Goal: Task Accomplishment & Management: Manage account settings

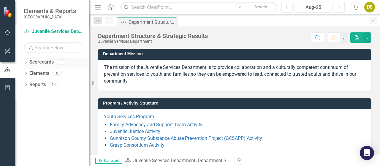
click at [26, 63] on icon "Dropdown" at bounding box center [26, 62] width 4 height 3
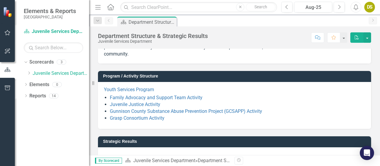
scroll to position [27, 0]
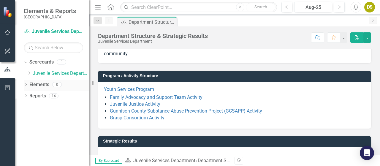
click at [25, 83] on icon "Dropdown" at bounding box center [26, 84] width 4 height 3
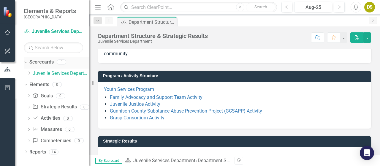
click at [42, 63] on link "Scorecards" at bounding box center [41, 62] width 24 height 7
click at [43, 73] on link "Juvenile Services Department" at bounding box center [61, 73] width 56 height 7
click at [60, 61] on div "3" at bounding box center [62, 62] width 10 height 5
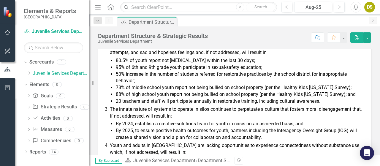
scroll to position [211, 0]
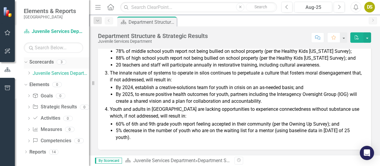
click at [25, 62] on icon at bounding box center [25, 61] width 3 height 1
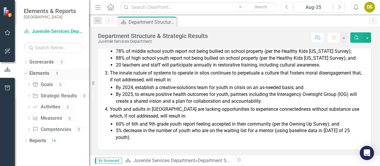
click at [25, 72] on icon "Dropdown" at bounding box center [24, 73] width 3 height 4
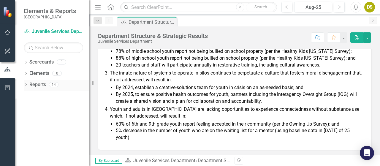
click at [27, 85] on icon "Dropdown" at bounding box center [26, 84] width 4 height 3
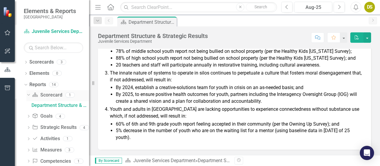
scroll to position [10, 0]
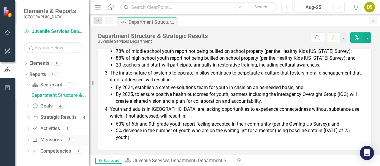
click at [48, 143] on div "Measure Measures" at bounding box center [46, 140] width 29 height 10
click at [69, 139] on div "3" at bounding box center [70, 139] width 10 height 5
click at [28, 139] on icon at bounding box center [28, 140] width 1 height 3
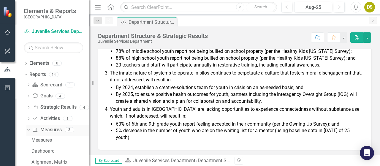
scroll to position [32, 0]
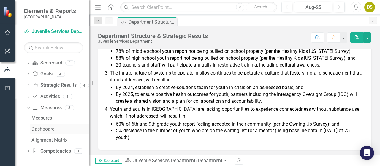
click at [48, 127] on div "Dashboard" at bounding box center [60, 129] width 58 height 5
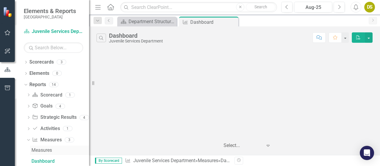
click at [46, 150] on div "Measures" at bounding box center [60, 150] width 58 height 5
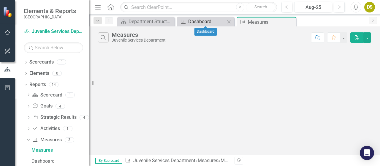
click at [202, 23] on div "Dashboard" at bounding box center [206, 21] width 37 height 7
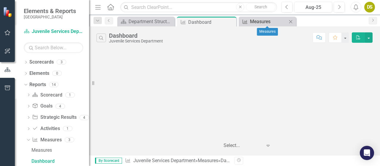
click at [262, 20] on div "Measures" at bounding box center [268, 21] width 37 height 7
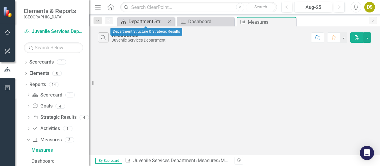
click at [159, 22] on div "Department Structure & Strategic Results" at bounding box center [147, 21] width 37 height 7
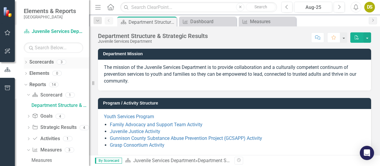
click at [26, 59] on div "Dropdown Scorecards 3" at bounding box center [56, 62] width 65 height 11
click at [39, 64] on link "Scorecards" at bounding box center [41, 62] width 24 height 7
click at [62, 62] on div "3" at bounding box center [62, 62] width 10 height 5
click at [55, 32] on link "Scorecard Juvenile Services Department" at bounding box center [53, 31] width 59 height 7
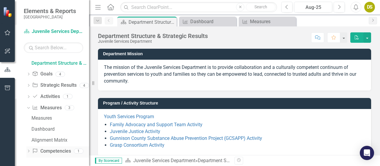
click at [53, 151] on link "Competency Competencies" at bounding box center [51, 151] width 39 height 7
click at [78, 149] on div "1" at bounding box center [79, 150] width 10 height 5
click at [79, 151] on div "1" at bounding box center [79, 150] width 10 height 5
click at [27, 151] on icon "Dropdown" at bounding box center [28, 151] width 4 height 3
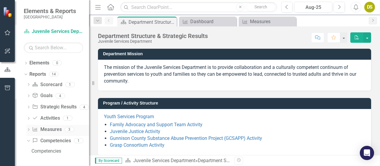
scroll to position [10, 0]
click at [46, 149] on div "Competencies" at bounding box center [60, 151] width 58 height 5
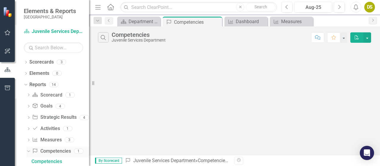
click at [28, 151] on icon "Dropdown" at bounding box center [27, 151] width 3 height 4
click at [29, 139] on icon "Dropdown" at bounding box center [28, 140] width 4 height 3
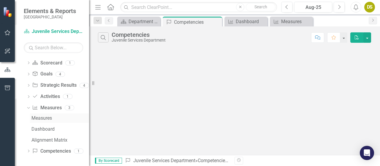
click at [48, 116] on div "Measures" at bounding box center [60, 118] width 58 height 5
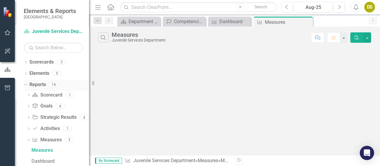
click at [25, 83] on icon "Dropdown" at bounding box center [24, 84] width 3 height 4
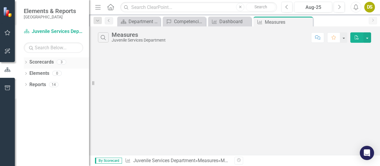
click at [25, 64] on div "Dropdown" at bounding box center [26, 62] width 4 height 5
click at [40, 72] on link "Juvenile Services Department" at bounding box center [61, 73] width 56 height 7
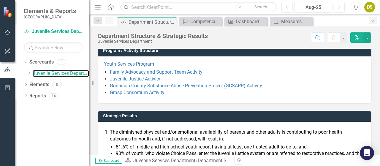
scroll to position [53, 0]
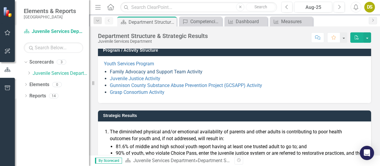
click at [144, 69] on link "Family Advocacy and Support Team Activity" at bounding box center [156, 72] width 93 height 6
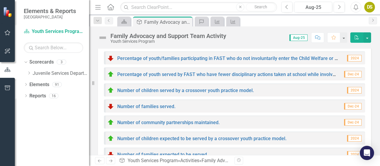
scroll to position [258, 0]
click at [97, 21] on icon "Dropdown" at bounding box center [97, 21] width 5 height 4
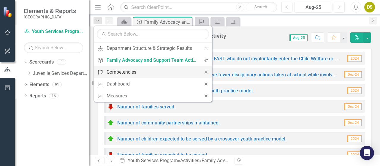
click at [118, 69] on div "Competencies" at bounding box center [152, 71] width 91 height 7
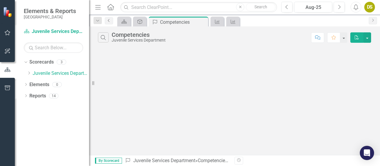
click at [109, 20] on icon "Previous" at bounding box center [109, 21] width 5 height 4
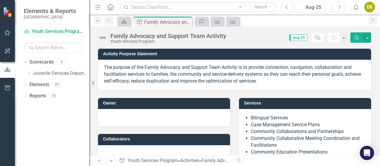
click at [96, 19] on icon "Dropdown" at bounding box center [97, 21] width 5 height 4
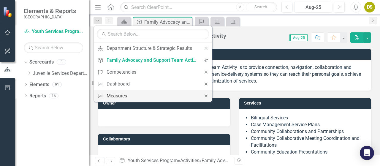
click at [119, 95] on div "Measures" at bounding box center [152, 95] width 91 height 7
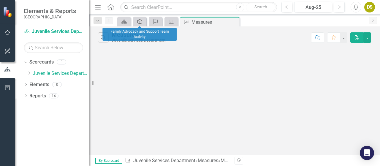
click at [141, 22] on icon "Goal" at bounding box center [140, 21] width 6 height 5
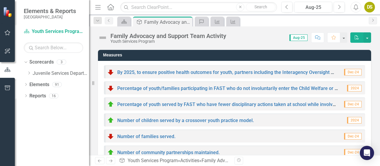
scroll to position [233, 0]
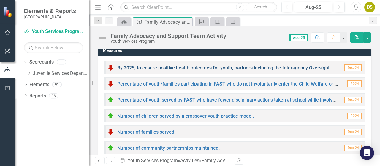
click at [162, 68] on link "By 2025, to ensure positive health outcomes for youth, partners including the I…" at bounding box center [315, 68] width 397 height 6
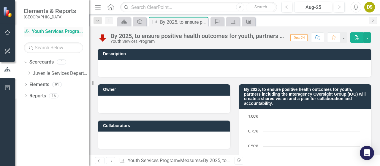
click at [35, 30] on link "Scorecard Youth Services Program" at bounding box center [53, 31] width 59 height 7
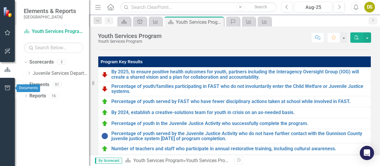
click at [5, 88] on icon "button" at bounding box center [7, 88] width 6 height 5
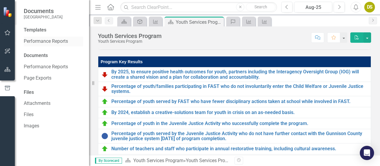
click at [43, 40] on link "Performance Reports" at bounding box center [53, 41] width 59 height 7
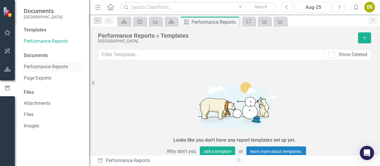
click at [42, 68] on link "Performance Reports" at bounding box center [53, 67] width 59 height 7
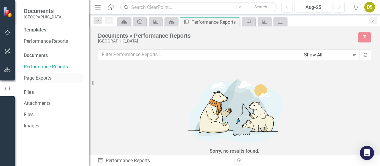
click at [39, 79] on link "Page Exports" at bounding box center [53, 78] width 59 height 7
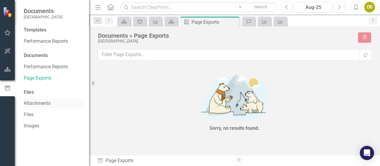
click at [31, 102] on link "Attachments" at bounding box center [53, 103] width 59 height 7
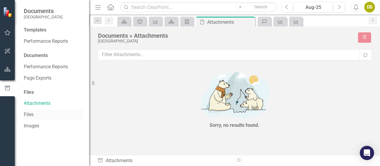
click at [29, 116] on link "Files" at bounding box center [53, 114] width 59 height 7
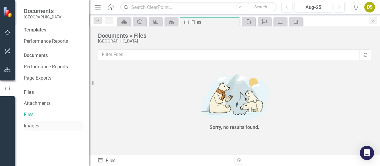
click at [29, 125] on link "Images" at bounding box center [53, 126] width 59 height 7
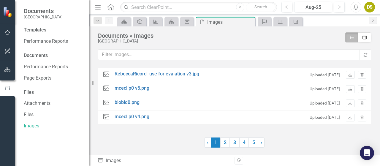
click at [36, 32] on div "Templates" at bounding box center [53, 30] width 59 height 7
click at [4, 33] on icon "button" at bounding box center [7, 32] width 6 height 5
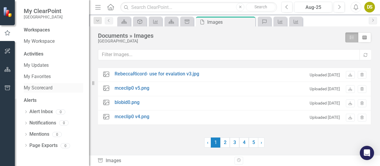
click at [35, 85] on link "My Scorecard" at bounding box center [53, 88] width 59 height 7
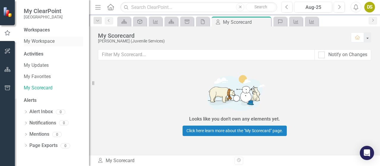
click at [40, 41] on link "My Workspace" at bounding box center [53, 41] width 59 height 7
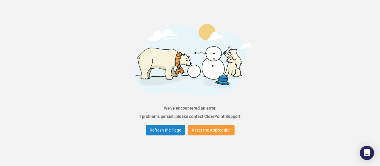
click at [211, 131] on button "Reset the Application" at bounding box center [211, 130] width 47 height 10
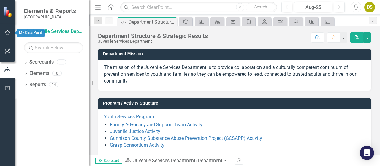
click at [8, 32] on icon "button" at bounding box center [8, 32] width 6 height 5
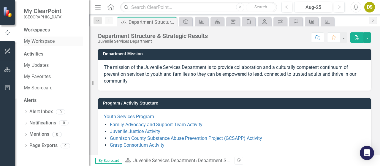
click at [42, 43] on link "My Workspace" at bounding box center [53, 41] width 59 height 7
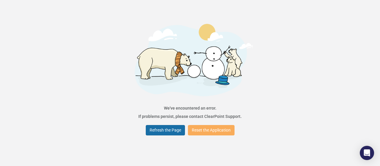
click at [156, 132] on button "Refresh the Page" at bounding box center [165, 130] width 39 height 10
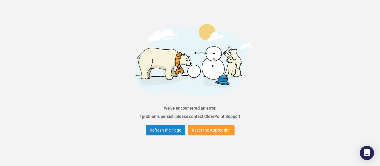
click at [197, 129] on button "Reset the Application" at bounding box center [211, 130] width 47 height 10
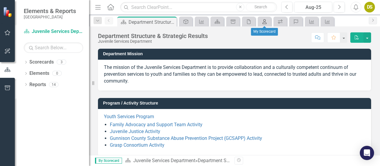
click at [265, 20] on icon "My Scorecard" at bounding box center [265, 21] width 6 height 5
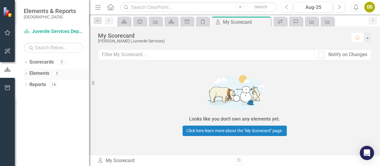
click at [26, 72] on icon at bounding box center [25, 73] width 1 height 3
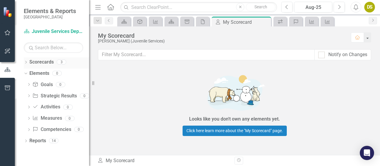
click at [60, 61] on div "3" at bounding box center [62, 62] width 10 height 5
click at [62, 61] on div "3" at bounding box center [62, 62] width 10 height 5
click at [26, 73] on icon "Dropdown" at bounding box center [24, 73] width 3 height 4
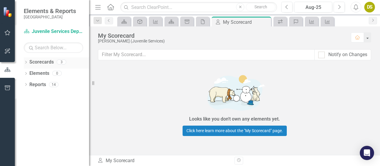
click at [63, 62] on div "3" at bounding box center [62, 62] width 10 height 5
click at [44, 63] on link "Scorecards" at bounding box center [41, 62] width 24 height 7
click at [26, 62] on icon at bounding box center [25, 62] width 1 height 3
click at [55, 74] on link "Juvenile Services Department" at bounding box center [61, 73] width 56 height 7
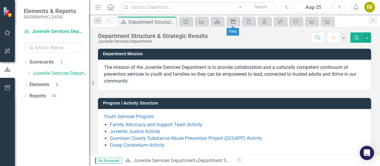
click at [232, 21] on icon "Document Library" at bounding box center [233, 21] width 6 height 5
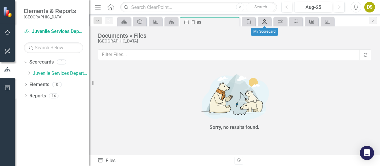
click at [264, 22] on icon "My Scorecard" at bounding box center [265, 21] width 6 height 5
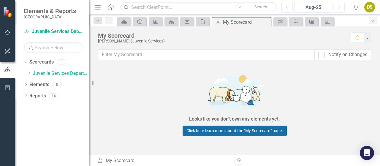
click at [222, 130] on link "Click here learn more about the "My Scorecard" page." at bounding box center [235, 131] width 104 height 10
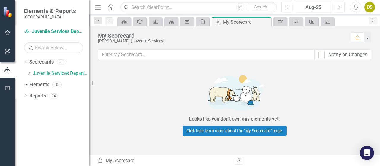
drag, startPoint x: 7, startPoint y: 0, endPoint x: 109, endPoint y: 87, distance: 134.0
click at [109, 87] on div "Looks like you don't own any elements yet. Click here learn more about the "My …" at bounding box center [234, 104] width 291 height 73
click at [53, 96] on div "14" at bounding box center [54, 95] width 10 height 5
click at [25, 97] on icon "Dropdown" at bounding box center [26, 96] width 4 height 3
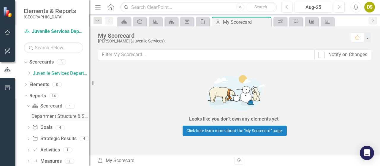
scroll to position [21, 0]
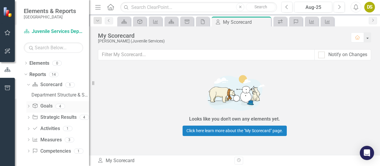
click at [62, 106] on div "4" at bounding box center [61, 106] width 10 height 5
click at [27, 107] on icon "Dropdown" at bounding box center [28, 106] width 4 height 3
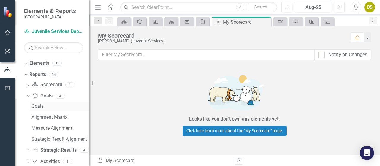
click at [40, 105] on div "Goals" at bounding box center [60, 106] width 58 height 5
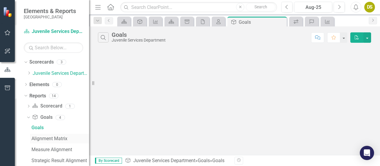
click at [44, 140] on div "Alignment Matrix" at bounding box center [60, 138] width 58 height 5
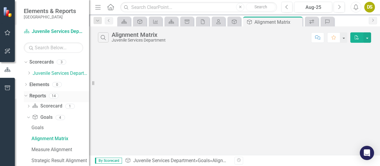
click at [26, 95] on icon "Dropdown" at bounding box center [24, 96] width 3 height 4
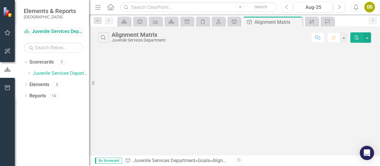
click at [52, 31] on link "Scorecard Juvenile Services Department" at bounding box center [53, 31] width 59 height 7
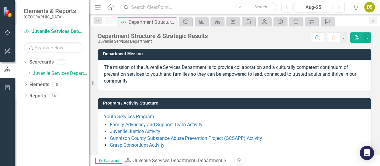
click at [144, 4] on input "text" at bounding box center [198, 7] width 157 height 10
click at [156, 4] on input "text" at bounding box center [198, 7] width 157 height 10
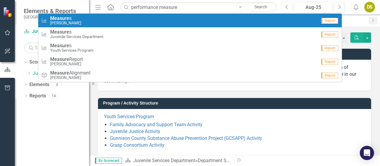
click at [72, 21] on small "[PERSON_NAME]" at bounding box center [65, 23] width 31 height 4
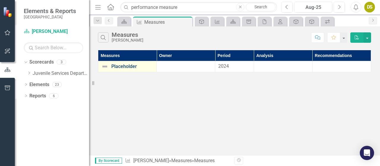
click at [122, 64] on link "Placeholder" at bounding box center [132, 66] width 42 height 5
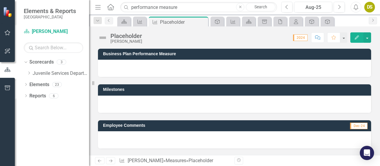
click at [123, 67] on div at bounding box center [234, 68] width 273 height 17
click at [140, 64] on div at bounding box center [234, 68] width 273 height 17
click at [182, 7] on input "performance measure" at bounding box center [198, 7] width 157 height 10
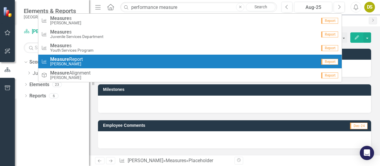
click at [82, 62] on small "[PERSON_NAME]" at bounding box center [66, 64] width 33 height 4
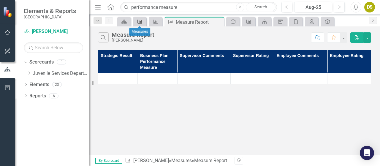
click at [139, 22] on icon "Measure" at bounding box center [140, 21] width 6 height 5
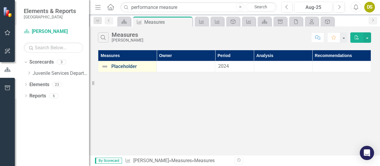
click at [125, 67] on link "Placeholder" at bounding box center [132, 66] width 42 height 5
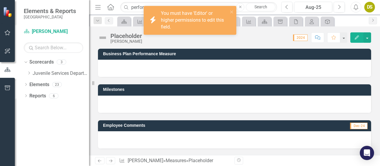
click at [159, 72] on div at bounding box center [234, 68] width 273 height 17
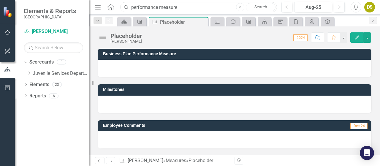
click at [177, 9] on input "performance measure" at bounding box center [198, 7] width 157 height 10
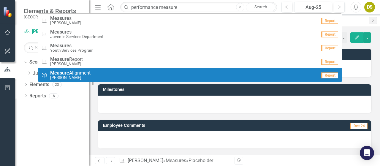
click at [72, 74] on span "Measure Alignment" at bounding box center [70, 72] width 40 height 5
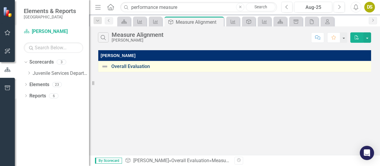
click at [130, 64] on link "Overall Evaluation" at bounding box center [240, 66] width 258 height 5
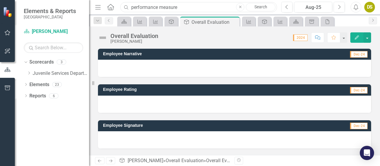
click at [186, 7] on input "performance measure" at bounding box center [198, 7] width 157 height 10
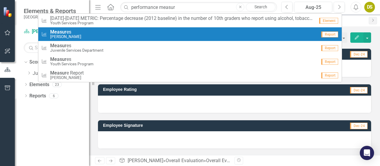
click at [64, 30] on strong "Measur" at bounding box center [58, 32] width 16 height 6
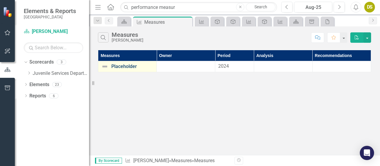
click at [119, 66] on link "Placeholder" at bounding box center [132, 66] width 42 height 5
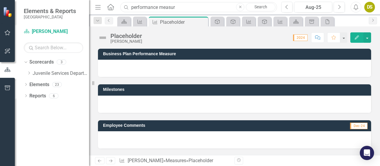
click at [181, 10] on input "performance measur" at bounding box center [198, 7] width 157 height 10
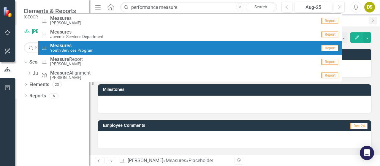
click at [67, 47] on strong "Measure" at bounding box center [59, 46] width 19 height 6
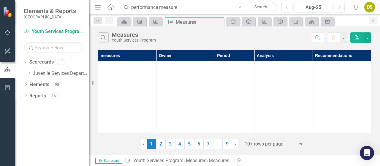
click at [179, 7] on input "performance measure" at bounding box center [198, 7] width 157 height 10
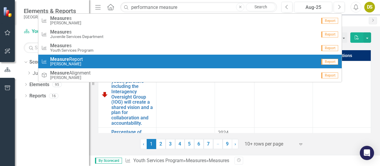
click at [77, 63] on small "[PERSON_NAME]" at bounding box center [66, 64] width 33 height 4
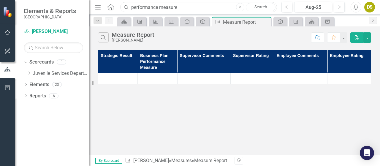
click at [178, 6] on input "performance measure" at bounding box center [198, 7] width 157 height 10
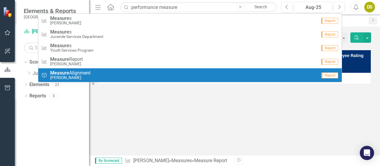
click at [73, 75] on span "Measure Alignment" at bounding box center [70, 72] width 40 height 5
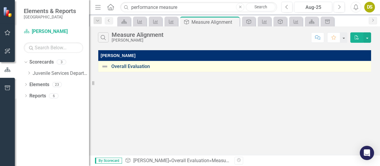
click at [124, 67] on link "Overall Evaluation" at bounding box center [240, 66] width 259 height 5
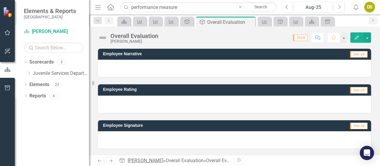
click at [153, 159] on link "[PERSON_NAME]" at bounding box center [146, 161] width 36 height 6
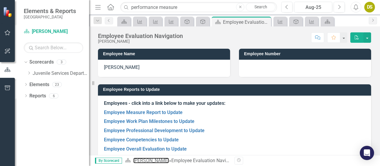
scroll to position [9, 0]
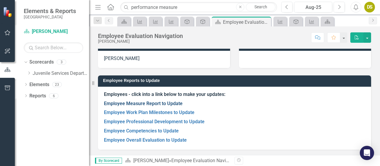
click at [148, 103] on link "Employee Measure Report to Update" at bounding box center [143, 104] width 79 height 6
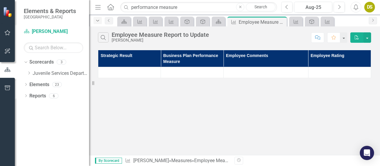
click at [96, 20] on icon "Dropdown" at bounding box center [97, 21] width 5 height 4
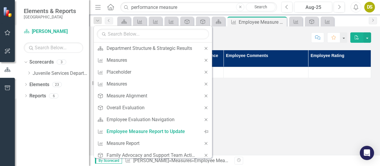
click at [236, 37] on div "Search Employee Measure Report to Update [PERSON_NAME]" at bounding box center [203, 37] width 210 height 10
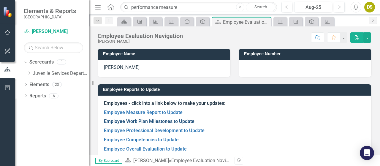
click at [148, 122] on link "Employee Work Plan Milestones to Update" at bounding box center [149, 121] width 91 height 6
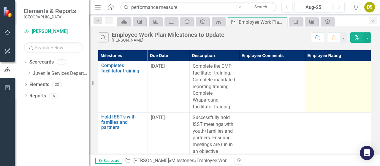
click at [324, 74] on td at bounding box center [338, 86] width 66 height 51
click at [310, 66] on div at bounding box center [338, 66] width 60 height 7
drag, startPoint x: 310, startPoint y: 66, endPoint x: 338, endPoint y: 66, distance: 27.6
click at [338, 66] on div at bounding box center [338, 66] width 60 height 7
click at [328, 75] on td at bounding box center [338, 86] width 66 height 51
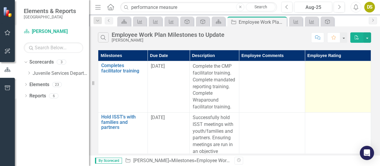
click at [336, 67] on div at bounding box center [338, 66] width 60 height 7
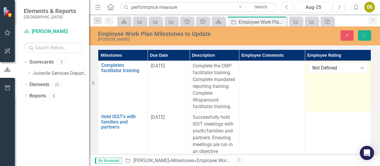
click at [326, 89] on td "Not Defined Expand" at bounding box center [338, 86] width 66 height 51
click at [358, 71] on div "Expand" at bounding box center [362, 68] width 11 height 10
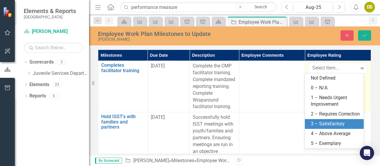
click at [330, 127] on div "3 – Satisfactory" at bounding box center [335, 124] width 49 height 7
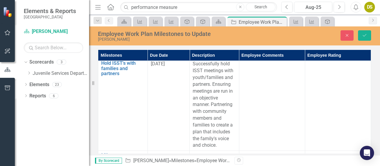
scroll to position [59, 0]
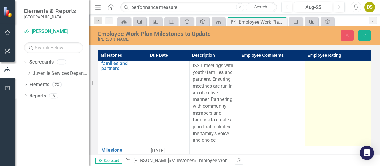
click at [331, 83] on td at bounding box center [338, 100] width 66 height 92
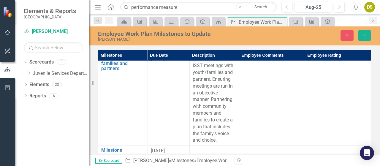
click at [337, 56] on th "Employee Rating" at bounding box center [338, 55] width 66 height 11
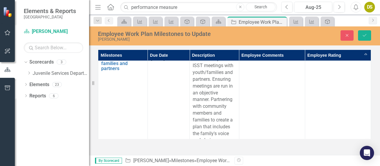
click at [359, 53] on th "Employee Rating Sort Ascending" at bounding box center [338, 55] width 66 height 11
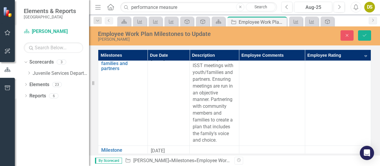
click at [363, 57] on th "Employee Rating Sort Descending" at bounding box center [338, 55] width 66 height 11
click at [330, 58] on th "Employee Rating" at bounding box center [338, 55] width 66 height 11
click at [363, 54] on th "Employee Rating Sort Ascending" at bounding box center [338, 55] width 66 height 11
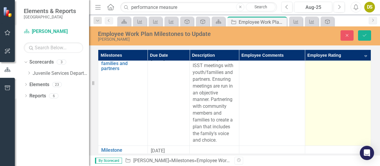
click at [327, 76] on td at bounding box center [338, 100] width 66 height 92
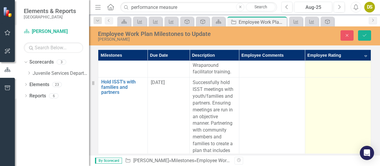
scroll to position [34, 0]
click at [365, 81] on td at bounding box center [338, 124] width 66 height 92
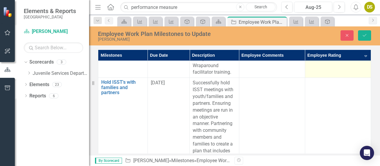
click at [362, 55] on th "Employee Rating Sort Descending" at bounding box center [338, 55] width 66 height 11
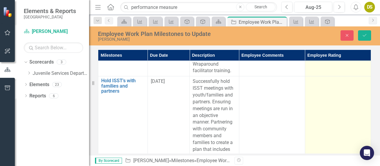
scroll to position [36, 0]
drag, startPoint x: 343, startPoint y: 95, endPoint x: 362, endPoint y: 93, distance: 18.5
click at [362, 93] on td at bounding box center [338, 123] width 66 height 92
drag, startPoint x: 362, startPoint y: 97, endPoint x: 366, endPoint y: 89, distance: 9.3
click at [366, 89] on td at bounding box center [338, 123] width 66 height 92
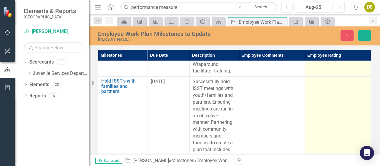
click at [358, 87] on td at bounding box center [338, 123] width 66 height 92
click at [359, 85] on icon "Expand" at bounding box center [362, 83] width 6 height 5
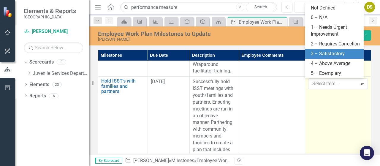
click at [338, 55] on div "3 – Satisfactory" at bounding box center [335, 53] width 49 height 7
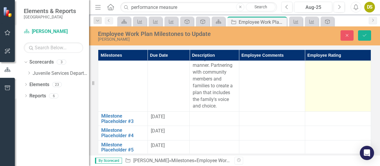
scroll to position [0, 0]
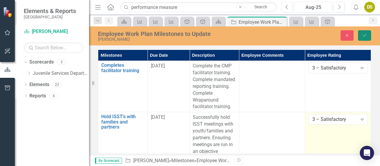
click at [367, 34] on icon "Save" at bounding box center [364, 35] width 5 height 4
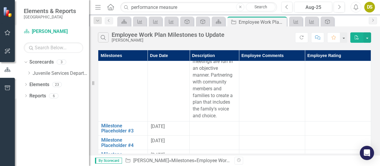
scroll to position [93, 0]
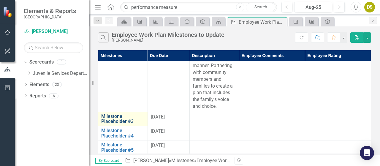
click at [111, 118] on link "Milestone Placeholder #3" at bounding box center [122, 119] width 43 height 10
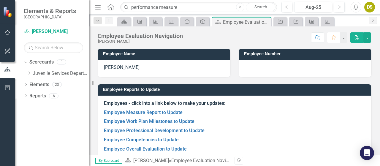
click at [334, 38] on icon "Favorite" at bounding box center [333, 37] width 5 height 4
click at [156, 129] on link "Employee Professional Development to Update" at bounding box center [154, 131] width 101 height 6
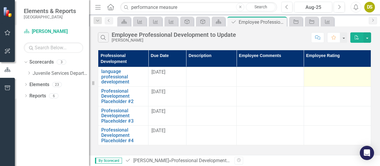
click at [355, 76] on td at bounding box center [337, 77] width 67 height 20
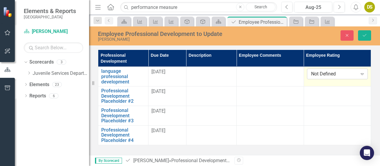
click at [365, 74] on icon "Expand" at bounding box center [362, 74] width 6 height 5
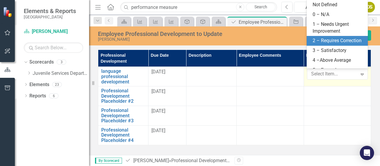
scroll to position [13, 0]
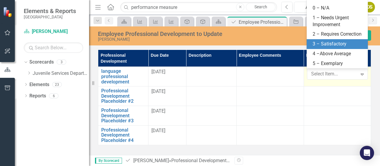
click at [336, 42] on div "3 – Satisfactory" at bounding box center [339, 44] width 52 height 7
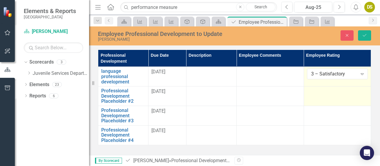
click at [347, 99] on td at bounding box center [337, 96] width 67 height 20
click at [361, 92] on div at bounding box center [337, 91] width 61 height 7
click at [363, 93] on icon at bounding box center [362, 94] width 3 height 2
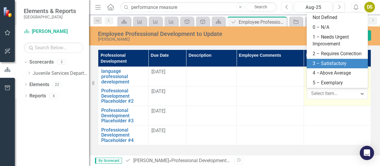
click at [339, 62] on div "3 – Satisfactory" at bounding box center [339, 63] width 52 height 7
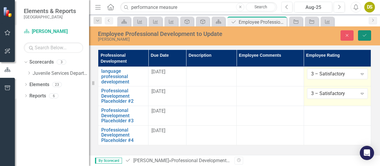
click at [366, 37] on icon "Save" at bounding box center [364, 35] width 5 height 4
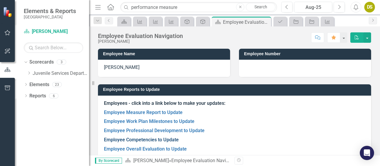
click at [154, 139] on link "Employee Competencies to Update" at bounding box center [141, 140] width 75 height 6
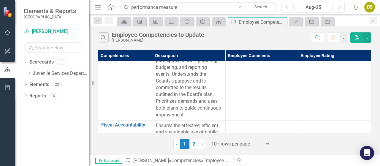
scroll to position [99, 0]
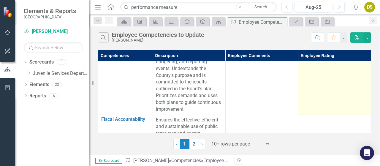
click at [331, 78] on td at bounding box center [334, 38] width 73 height 153
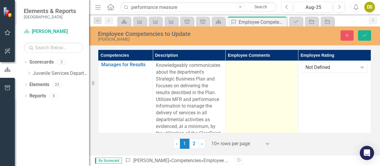
scroll to position [0, 0]
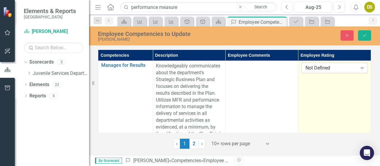
click at [341, 71] on div "Not Defined Expand" at bounding box center [334, 68] width 67 height 11
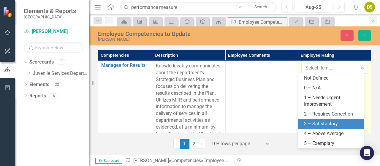
click at [326, 122] on div "3 – Satisfactory" at bounding box center [332, 124] width 56 height 7
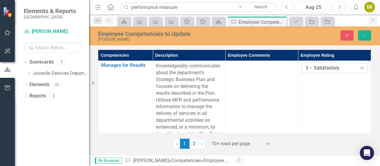
click at [337, 70] on div "3 – Satisfactory" at bounding box center [332, 68] width 52 height 7
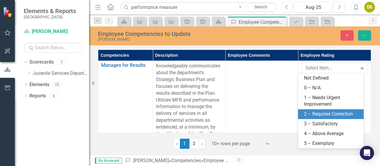
click at [331, 114] on div "2 – Requires Correction" at bounding box center [332, 114] width 56 height 7
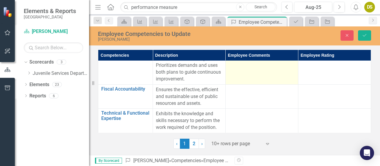
scroll to position [130, 0]
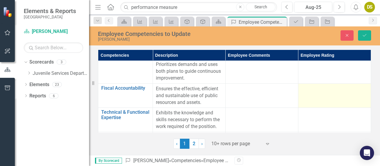
click at [351, 93] on td at bounding box center [334, 95] width 73 height 24
click at [353, 91] on div "Not Defined" at bounding box center [332, 91] width 52 height 7
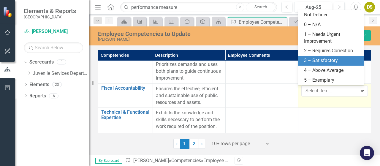
click at [324, 60] on div "3 – Satisfactory" at bounding box center [332, 60] width 56 height 7
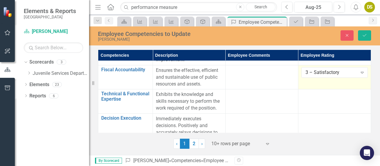
scroll to position [149, 0]
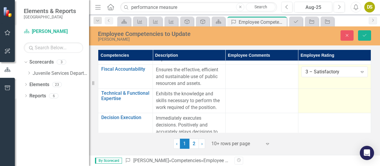
click at [328, 95] on div at bounding box center [334, 94] width 67 height 7
click at [327, 97] on div "Not Defined" at bounding box center [332, 96] width 52 height 7
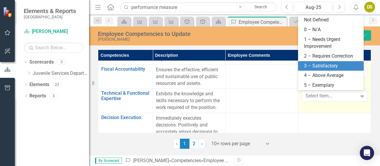
click at [330, 63] on div "3 – Satisfactory" at bounding box center [332, 66] width 56 height 7
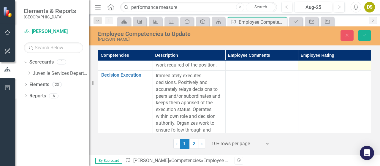
scroll to position [192, 0]
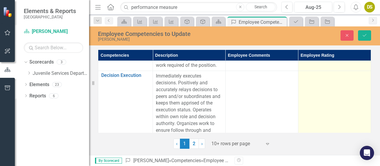
click at [336, 79] on td at bounding box center [334, 107] width 73 height 72
click at [336, 79] on div "Not Defined" at bounding box center [332, 78] width 52 height 7
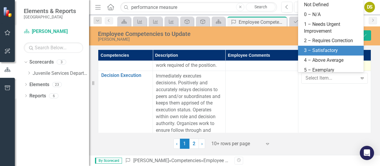
click at [322, 53] on div "3 – Satisfactory" at bounding box center [332, 50] width 56 height 7
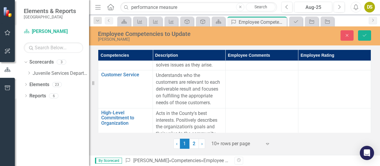
scroll to position [264, 0]
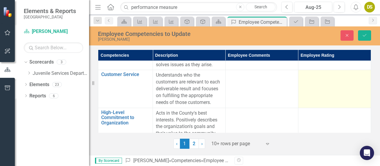
click at [332, 76] on div at bounding box center [334, 75] width 67 height 7
click at [322, 76] on div "Not Defined" at bounding box center [332, 77] width 52 height 7
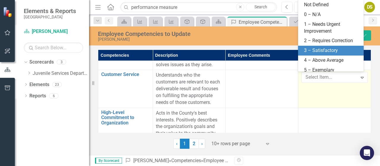
click at [327, 53] on div "3 – Satisfactory" at bounding box center [332, 50] width 56 height 7
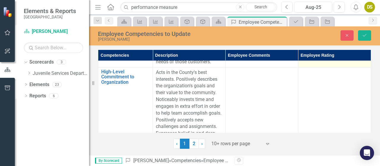
scroll to position [304, 0]
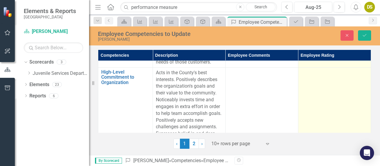
click at [316, 73] on div at bounding box center [334, 72] width 67 height 7
click at [316, 73] on div "Not Defined" at bounding box center [332, 74] width 52 height 7
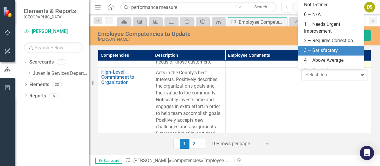
click at [325, 48] on div "3 – Satisfactory" at bounding box center [332, 50] width 56 height 7
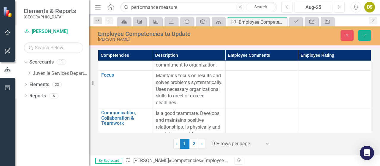
scroll to position [384, 0]
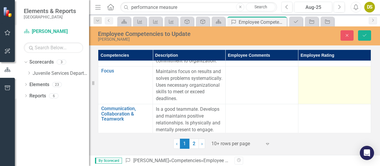
drag, startPoint x: 329, startPoint y: 78, endPoint x: 350, endPoint y: 81, distance: 20.7
click at [350, 81] on td at bounding box center [334, 85] width 73 height 38
click at [343, 73] on div "Not Defined" at bounding box center [332, 73] width 52 height 7
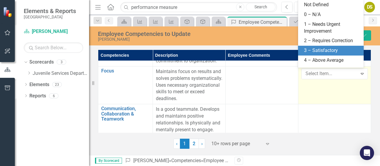
click at [328, 52] on div "3 – Satisfactory" at bounding box center [332, 50] width 56 height 7
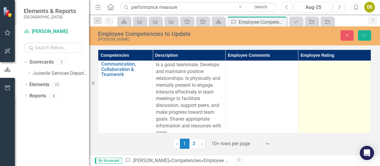
scroll to position [428, 0]
click at [329, 72] on td at bounding box center [334, 99] width 73 height 78
click at [334, 66] on div "Not Defined" at bounding box center [332, 67] width 52 height 7
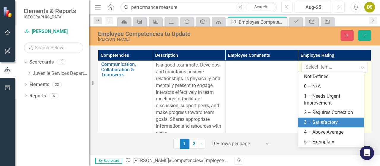
click at [312, 120] on div "3 – Satisfactory" at bounding box center [332, 122] width 56 height 7
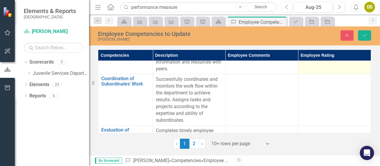
scroll to position [502, 0]
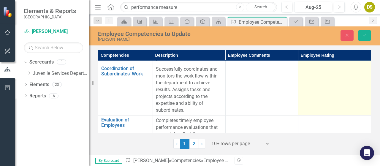
click at [325, 77] on td at bounding box center [334, 89] width 73 height 51
click at [328, 72] on div "Not Defined" at bounding box center [332, 71] width 52 height 7
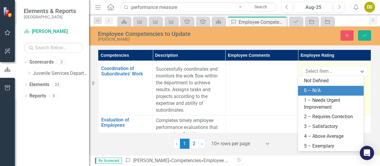
click at [323, 91] on div "0 – N/A" at bounding box center [332, 90] width 56 height 7
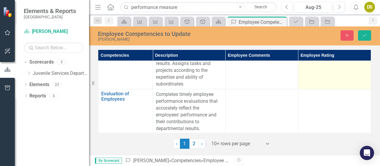
scroll to position [529, 0]
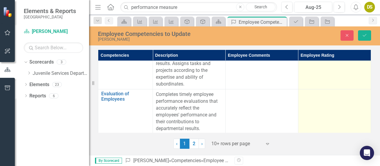
click at [316, 95] on div at bounding box center [334, 94] width 67 height 7
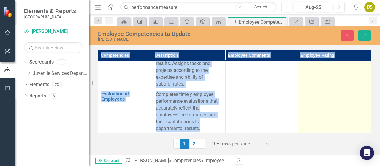
click at [316, 95] on div at bounding box center [334, 94] width 67 height 7
click at [320, 96] on div "Not Defined" at bounding box center [332, 96] width 52 height 7
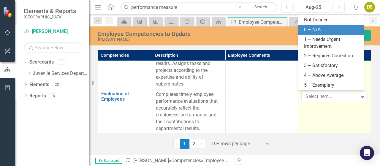
click at [322, 30] on div "0 – N/A" at bounding box center [332, 29] width 56 height 7
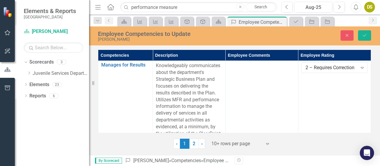
scroll to position [0, 0]
click at [328, 70] on div "2 – Requires Correction" at bounding box center [332, 68] width 52 height 7
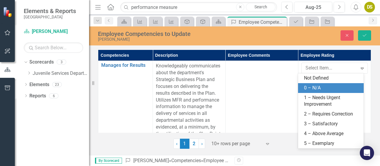
click at [322, 84] on div "0 – N/A" at bounding box center [331, 88] width 66 height 10
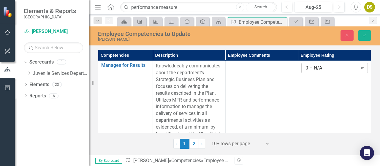
click at [329, 69] on div "0 – N/A" at bounding box center [332, 68] width 52 height 7
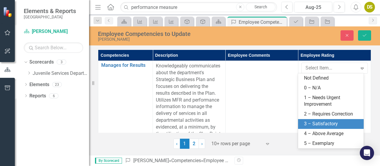
click at [321, 124] on div "3 – Satisfactory" at bounding box center [332, 124] width 56 height 7
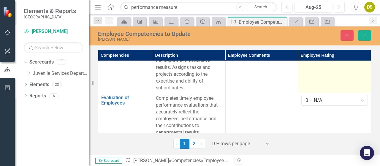
scroll to position [529, 0]
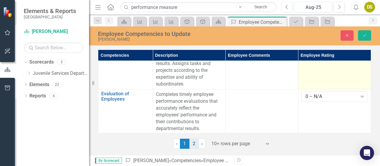
click at [192, 145] on link "2" at bounding box center [194, 144] width 10 height 10
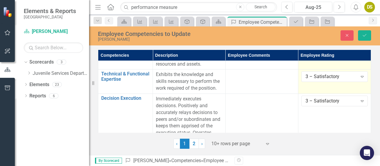
scroll to position [121, 0]
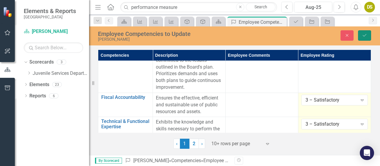
click at [364, 37] on icon "Save" at bounding box center [364, 35] width 5 height 4
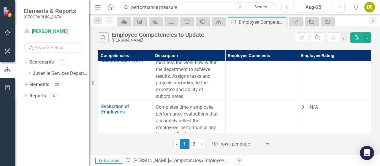
scroll to position [517, 0]
click at [194, 142] on link "2" at bounding box center [194, 144] width 10 height 10
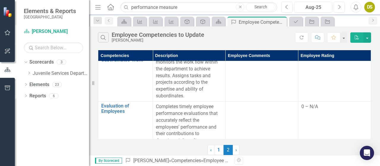
scroll to position [0, 0]
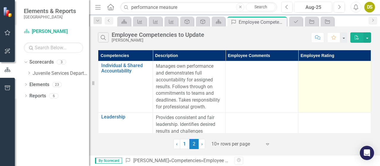
click at [345, 75] on td at bounding box center [334, 86] width 73 height 51
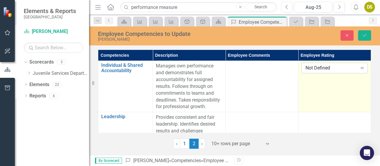
click at [334, 69] on div "Not Defined" at bounding box center [332, 68] width 52 height 7
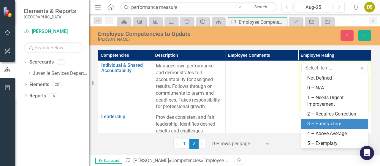
click at [324, 123] on div "3 – Satisfactory" at bounding box center [335, 124] width 57 height 7
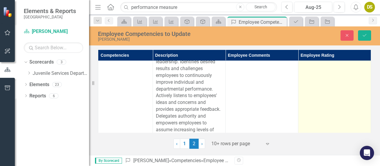
scroll to position [62, 0]
click at [334, 77] on td at bounding box center [334, 99] width 73 height 99
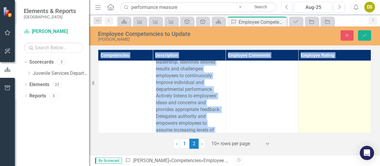
click at [334, 77] on td at bounding box center [334, 99] width 73 height 99
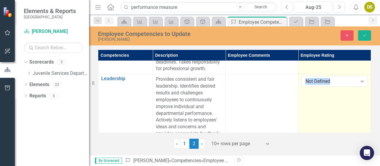
scroll to position [38, 0]
click at [341, 80] on div "Not Defined" at bounding box center [332, 81] width 52 height 7
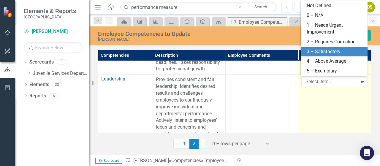
click at [334, 51] on div "3 – Satisfactory" at bounding box center [335, 51] width 57 height 7
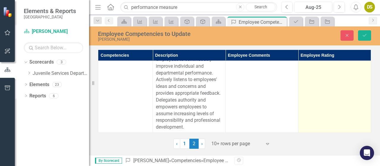
scroll to position [82, 3]
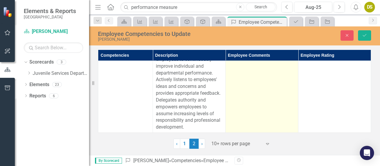
drag, startPoint x: 367, startPoint y: 37, endPoint x: 253, endPoint y: 79, distance: 121.5
click at [253, 79] on td at bounding box center [262, 83] width 73 height 99
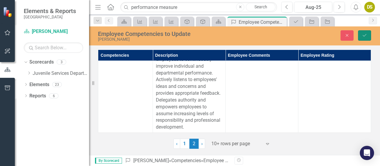
click at [363, 36] on icon "Save" at bounding box center [364, 35] width 5 height 4
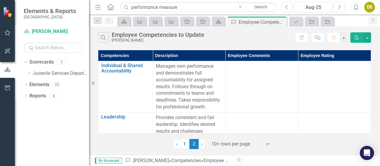
scroll to position [59, 0]
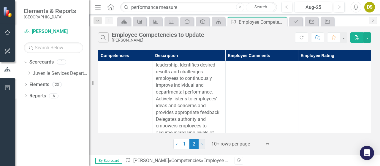
click at [203, 144] on span "›" at bounding box center [201, 144] width 1 height 6
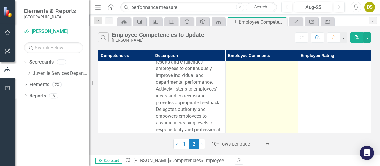
scroll to position [70, 0]
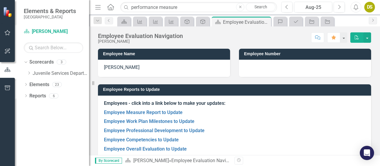
scroll to position [9, 0]
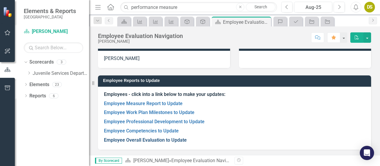
click at [149, 139] on link "Employee Overall Evaluation to Update" at bounding box center [145, 140] width 83 height 6
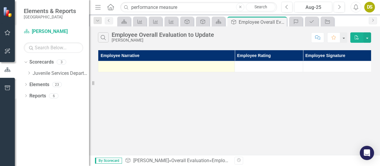
click at [147, 64] on div at bounding box center [166, 66] width 130 height 7
click at [153, 67] on div at bounding box center [166, 66] width 130 height 7
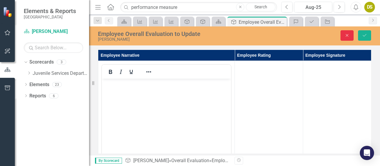
click at [345, 35] on icon "Close" at bounding box center [346, 35] width 5 height 4
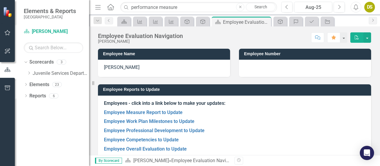
scroll to position [9, 0]
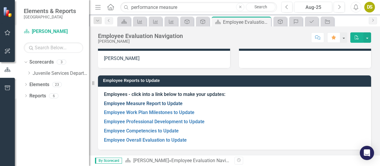
click at [167, 104] on link "Employee Measure Report to Update" at bounding box center [143, 104] width 79 height 6
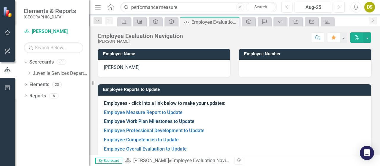
click at [134, 123] on link "Employee Work Plan Milestones to Update" at bounding box center [149, 121] width 91 height 6
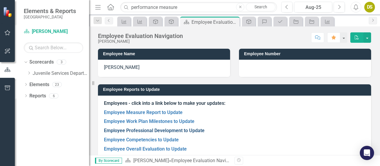
click at [147, 131] on link "Employee Professional Development to Update" at bounding box center [154, 131] width 101 height 6
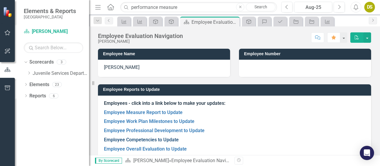
click at [147, 140] on link "Employee Competencies to Update" at bounding box center [141, 140] width 75 height 6
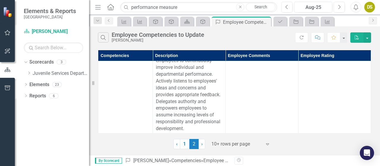
scroll to position [78, 4]
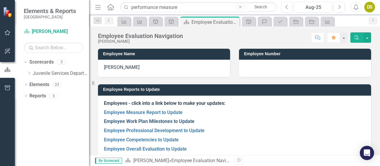
scroll to position [9, 0]
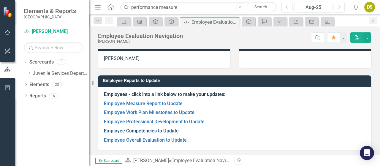
click at [138, 132] on link "Employee Competencies to Update" at bounding box center [141, 131] width 75 height 6
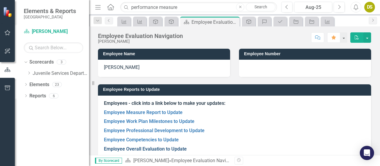
click at [144, 148] on link "Employee Overall Evaluation to Update" at bounding box center [145, 149] width 83 height 6
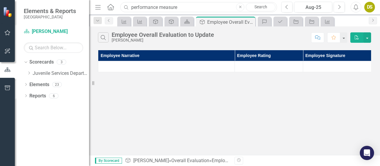
click at [186, 7] on input "performance measure" at bounding box center [198, 7] width 157 height 10
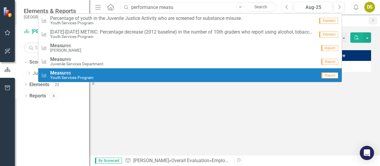
type input "performance measu"
click at [244, 118] on div "Search Employee Overall Evaluation to Update [PERSON_NAME] Comment Favorite PDF…" at bounding box center [234, 90] width 291 height 129
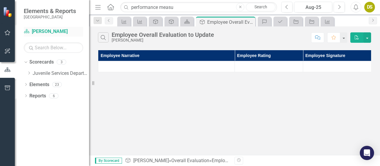
click at [52, 30] on link "Scorecard [PERSON_NAME]" at bounding box center [53, 31] width 59 height 7
